Goal: Transaction & Acquisition: Purchase product/service

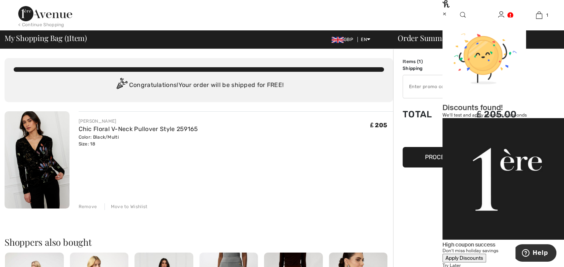
click at [482, 255] on div "Apply Discounts" at bounding box center [464, 258] width 38 height 6
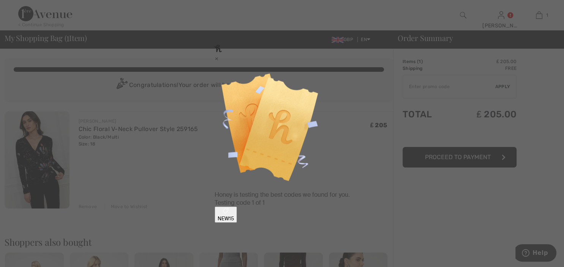
type input "NEW15"
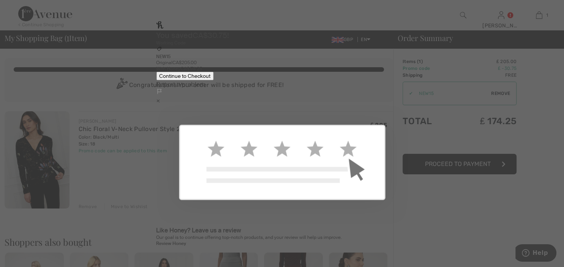
click at [210, 79] on div "Continue to Checkout" at bounding box center [184, 75] width 51 height 6
